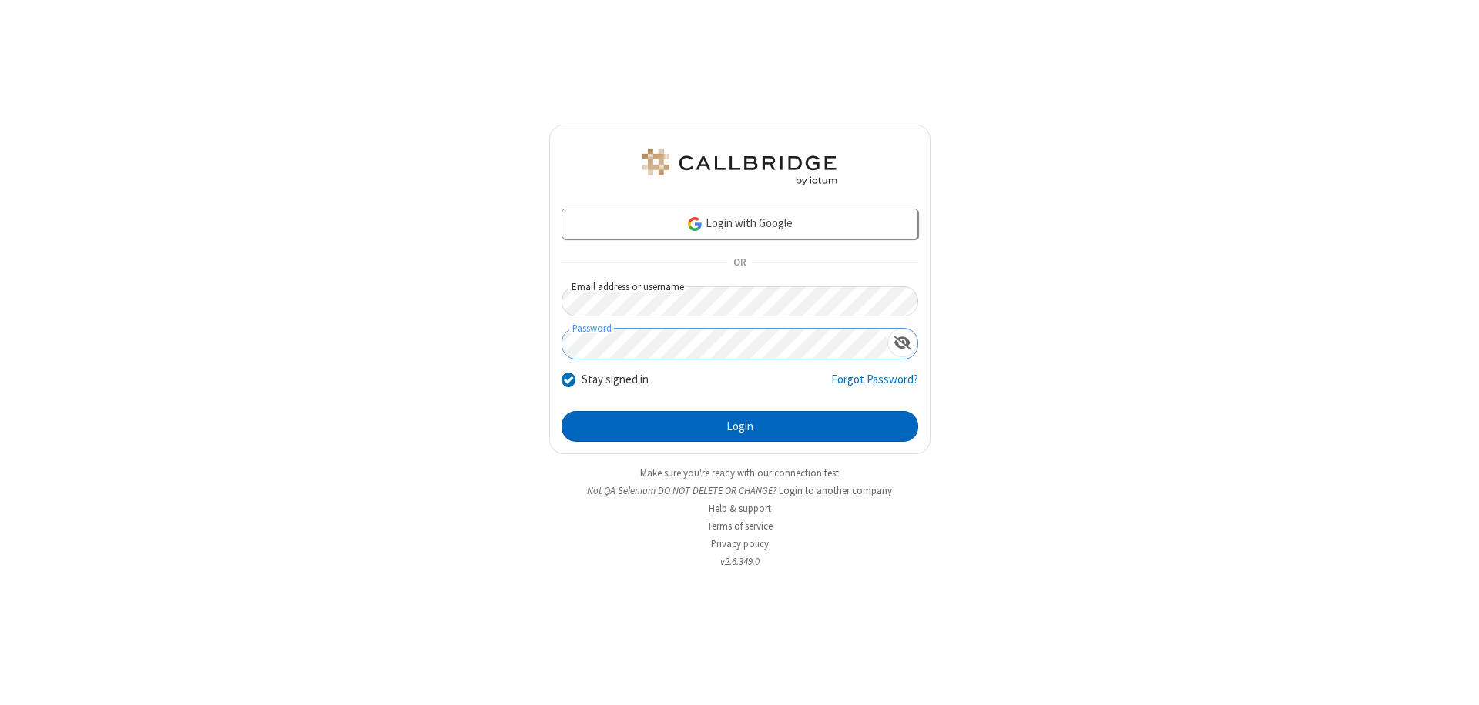
click at [739, 427] on button "Login" at bounding box center [739, 426] width 357 height 31
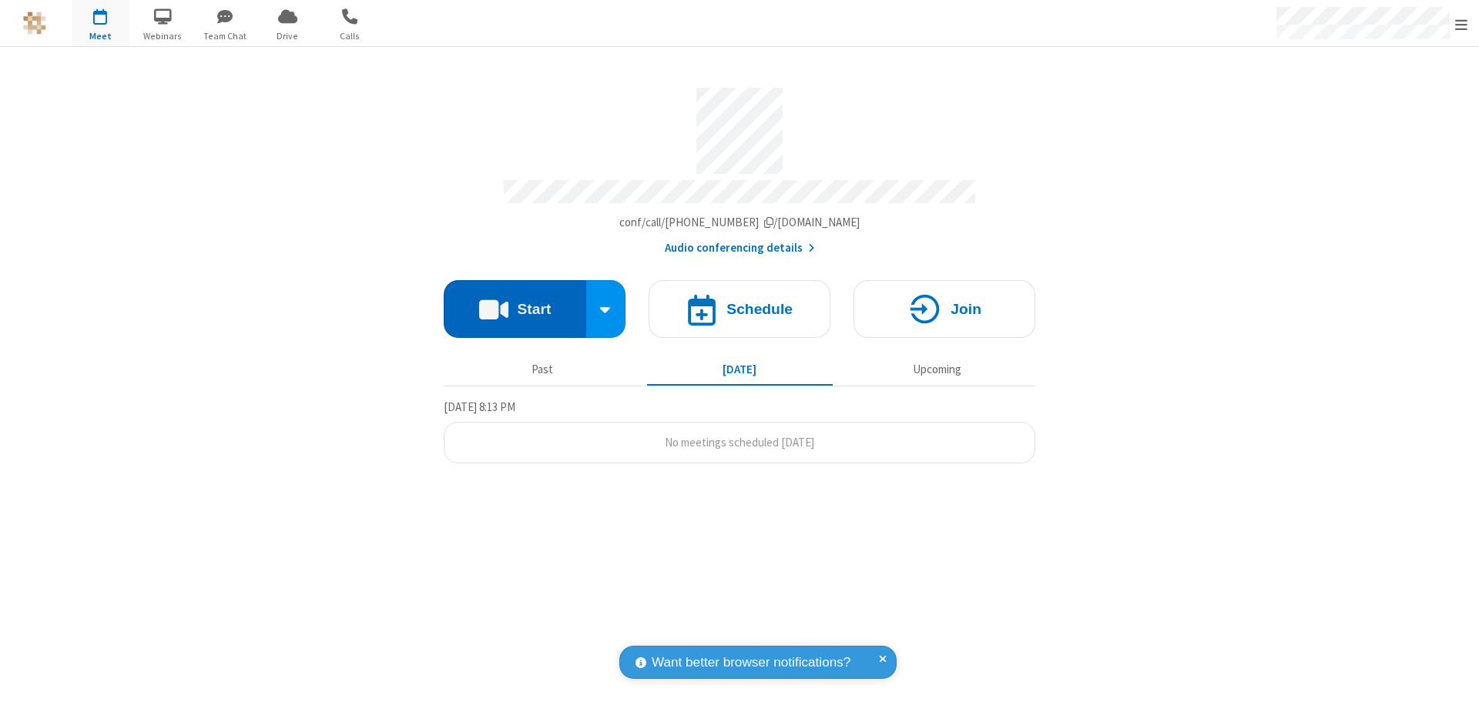
click at [514, 302] on button "Start" at bounding box center [515, 309] width 142 height 58
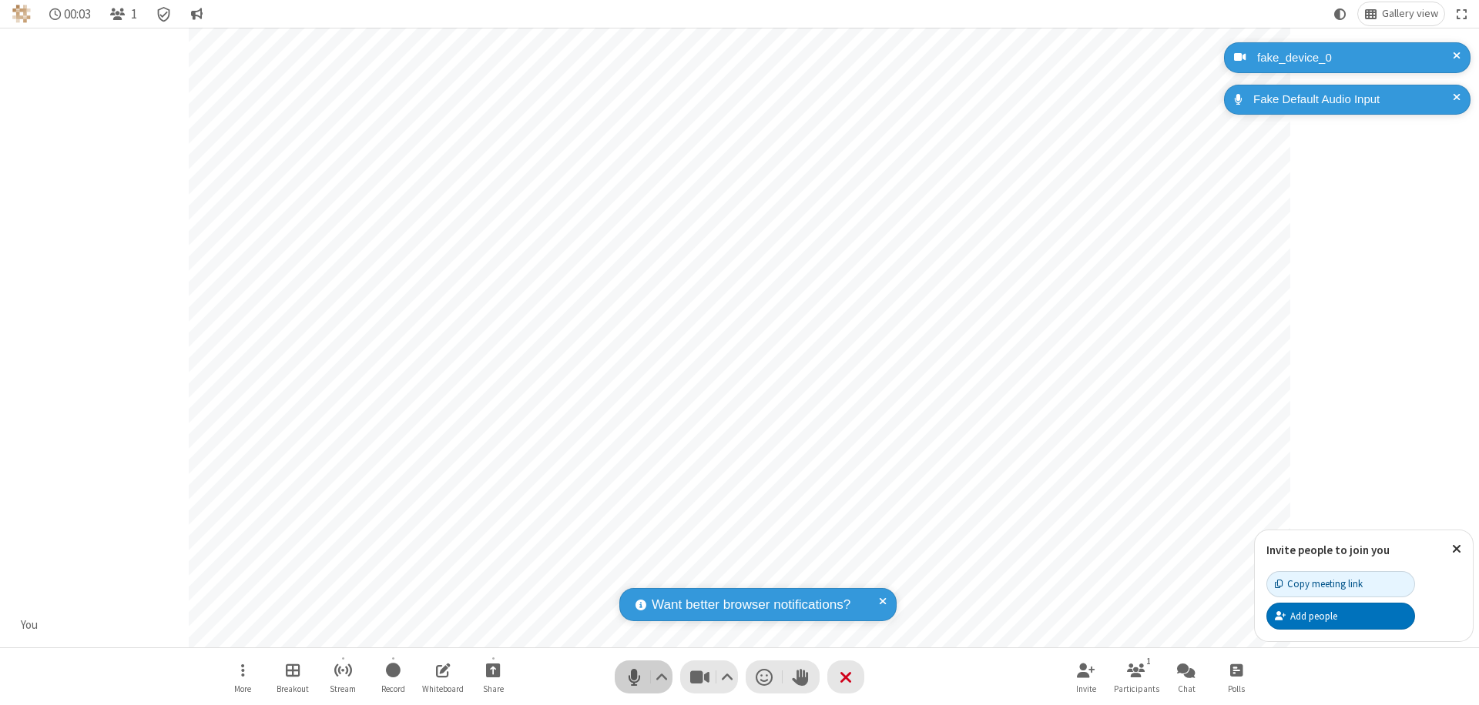
click at [634, 677] on span "Mute (⌘+Shift+A)" at bounding box center [633, 677] width 23 height 22
click at [634, 677] on span "Unmute (⌘+Shift+A)" at bounding box center [633, 677] width 23 height 22
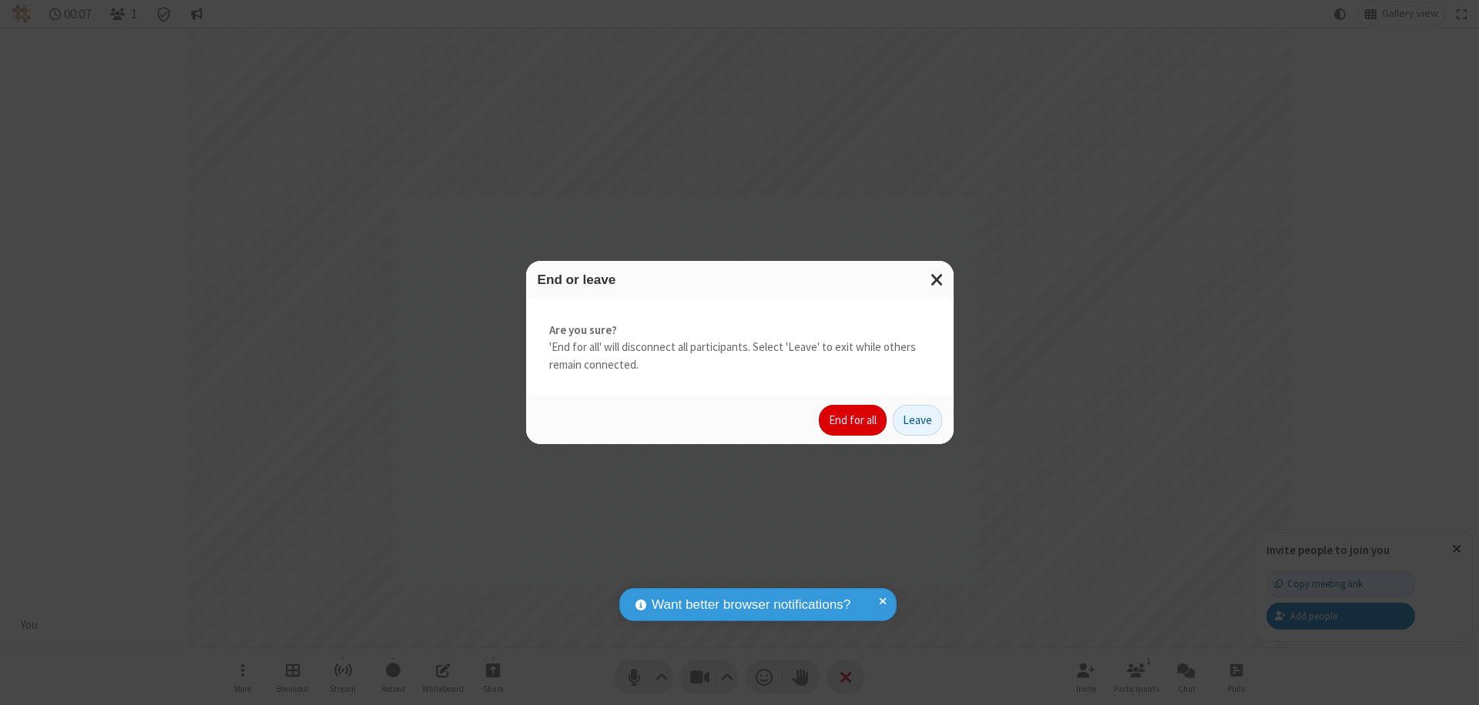
click at [853, 421] on button "End for all" at bounding box center [853, 420] width 68 height 31
